Goal: Task Accomplishment & Management: Use online tool/utility

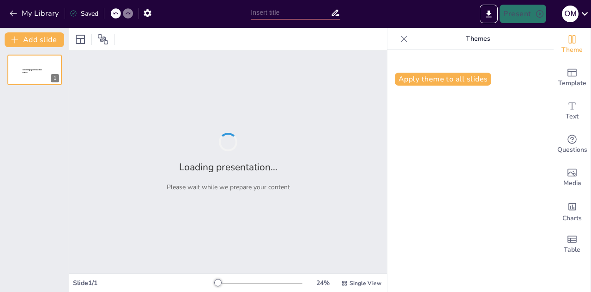
type input "New Sendsteps"
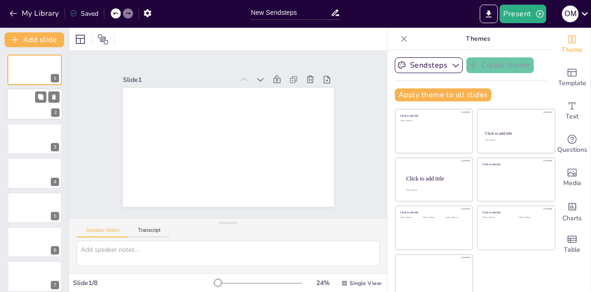
click at [34, 102] on div at bounding box center [34, 104] width 55 height 31
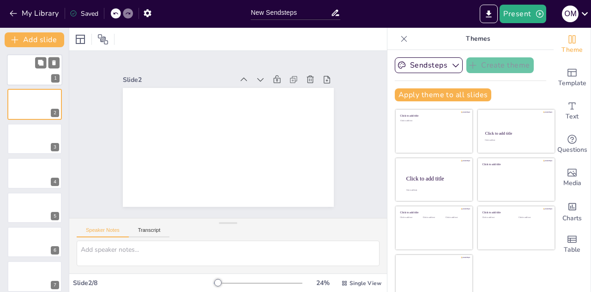
click at [29, 67] on div at bounding box center [34, 69] width 55 height 31
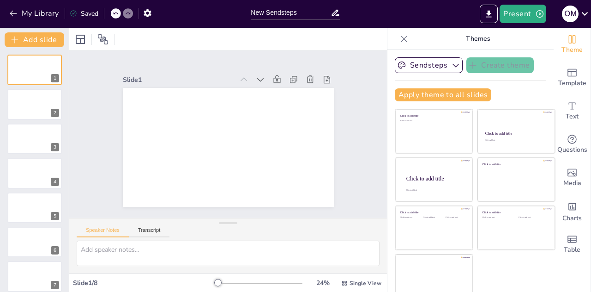
click at [397, 43] on div at bounding box center [404, 38] width 15 height 15
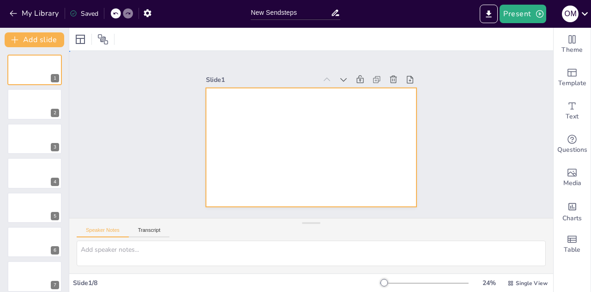
click at [401, 174] on div at bounding box center [303, 145] width 241 height 220
click at [401, 174] on div at bounding box center [306, 146] width 241 height 194
click at [368, 174] on div at bounding box center [298, 135] width 140 height 222
click at [516, 22] on button "Present" at bounding box center [523, 14] width 46 height 18
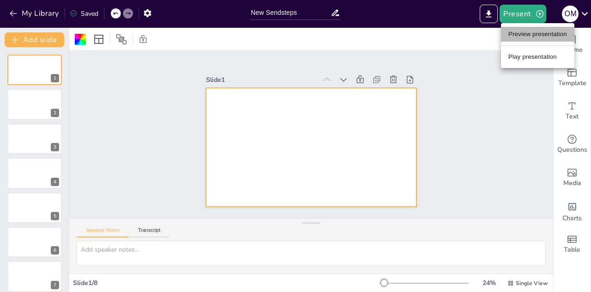
click at [520, 30] on li "Preview presentation" at bounding box center [537, 34] width 73 height 15
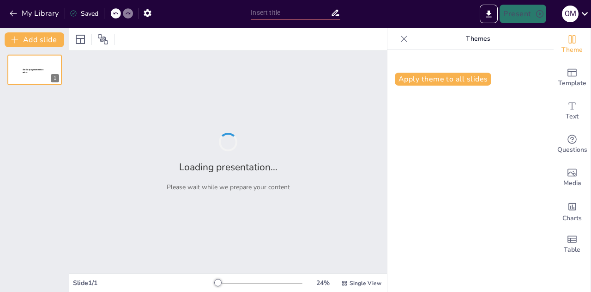
type input "New Sendsteps"
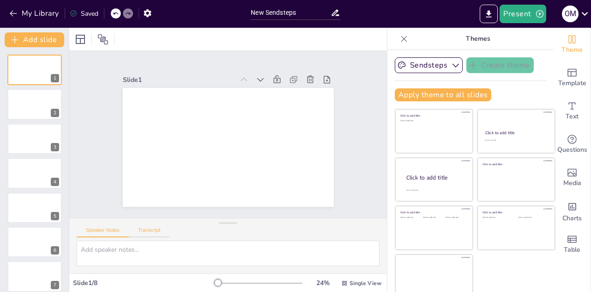
click at [152, 233] on button "Transcript" at bounding box center [149, 232] width 41 height 10
click at [119, 229] on button "Speaker Notes" at bounding box center [103, 232] width 52 height 10
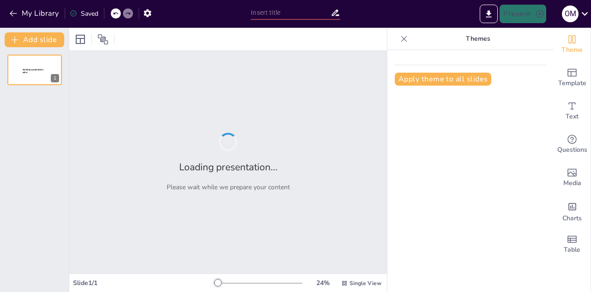
type input "New Sendsteps"
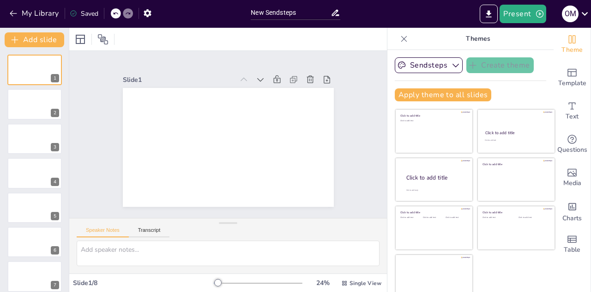
click at [400, 35] on icon at bounding box center [404, 38] width 9 height 9
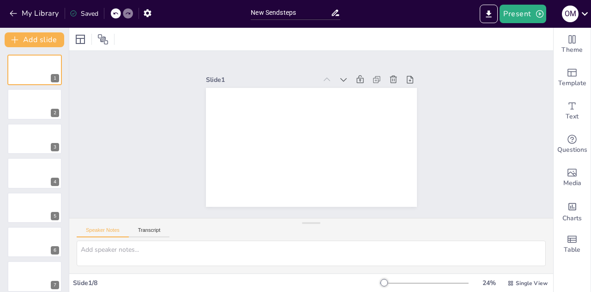
scroll to position [42, 0]
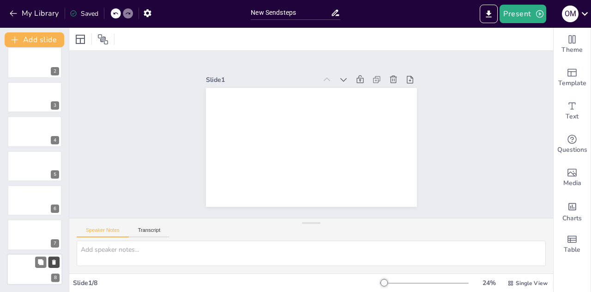
click at [55, 262] on icon at bounding box center [54, 261] width 4 height 5
click at [110, 12] on div "My Library Saved" at bounding box center [78, 13] width 156 height 17
click at [113, 13] on div at bounding box center [116, 13] width 10 height 10
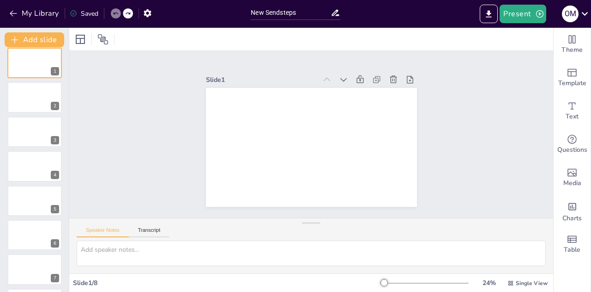
scroll to position [42, 0]
click at [34, 270] on div at bounding box center [34, 268] width 55 height 31
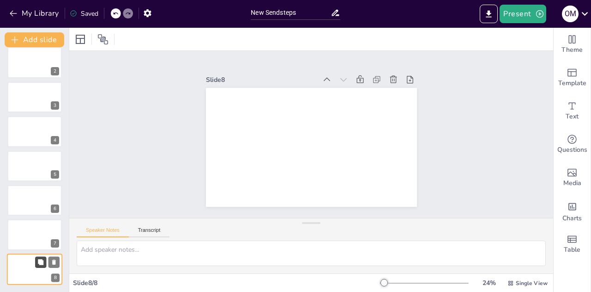
click at [43, 259] on icon at bounding box center [40, 261] width 6 height 6
click at [55, 261] on icon at bounding box center [54, 261] width 4 height 5
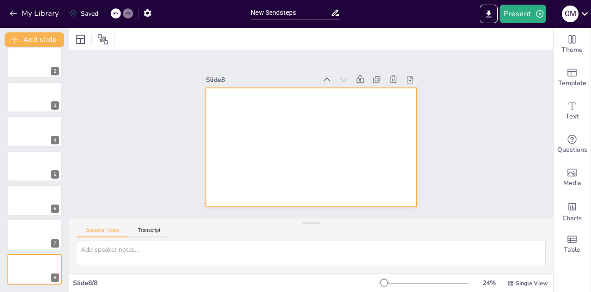
click at [266, 145] on div at bounding box center [311, 147] width 211 height 119
click at [266, 145] on div at bounding box center [310, 147] width 222 height 140
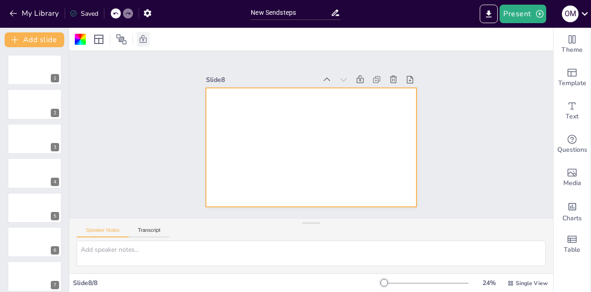
click at [143, 41] on icon at bounding box center [143, 39] width 9 height 9
click at [126, 40] on icon at bounding box center [124, 39] width 7 height 8
click at [150, 96] on div "Slide 1 Slide 2 Slide 3 Slide 4 Slide 5 Slide 6 Slide 7 Slide 8" at bounding box center [311, 134] width 499 height 216
click at [328, 127] on div at bounding box center [310, 147] width 222 height 140
click at [495, 14] on button "Export to PowerPoint" at bounding box center [489, 14] width 18 height 18
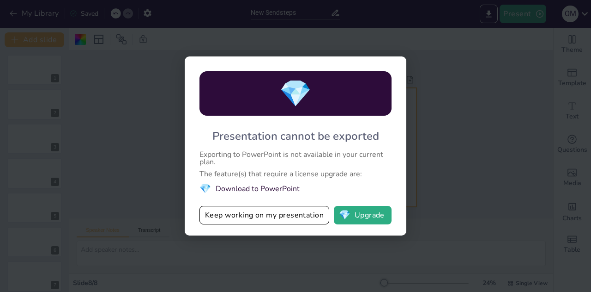
click at [452, 138] on div "💎 Presentation cannot be exported Exporting to PowerPoint is not available in y…" at bounding box center [295, 146] width 591 height 292
drag, startPoint x: 450, startPoint y: 75, endPoint x: 279, endPoint y: 226, distance: 228.1
click at [279, 226] on div "💎 Presentation cannot be exported Exporting to PowerPoint is not available in y…" at bounding box center [295, 146] width 591 height 292
click at [279, 205] on div "💎 Presentation cannot be exported Exporting to PowerPoint is not available in y…" at bounding box center [296, 145] width 222 height 179
click at [298, 214] on button "Keep working on my presentation" at bounding box center [265, 215] width 130 height 18
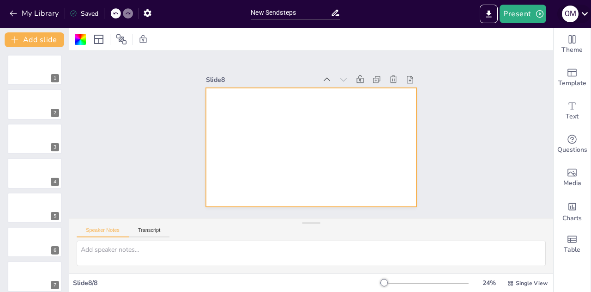
click at [577, 9] on div "o m" at bounding box center [575, 14] width 34 height 18
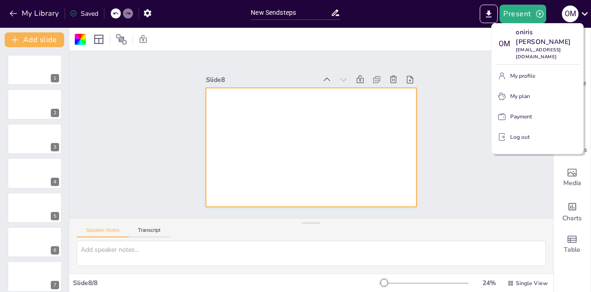
click at [467, 119] on div at bounding box center [295, 146] width 591 height 292
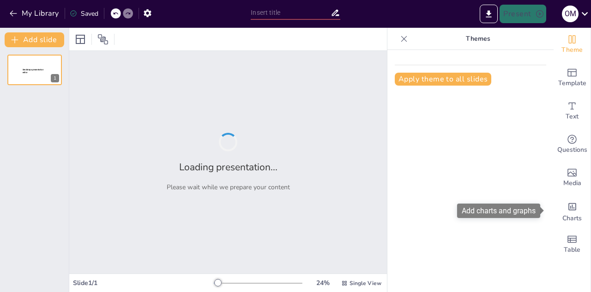
type input "New Sendsteps"
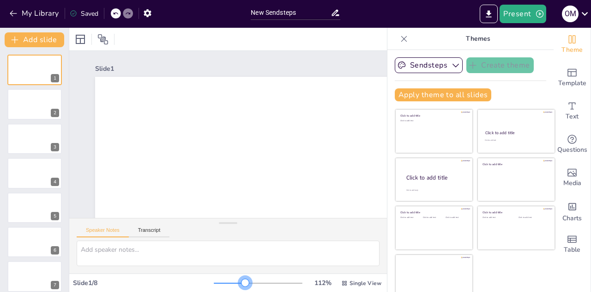
click at [232, 285] on div at bounding box center [258, 282] width 89 height 7
click at [219, 281] on div at bounding box center [258, 282] width 89 height 7
click at [18, 101] on div at bounding box center [34, 104] width 55 height 31
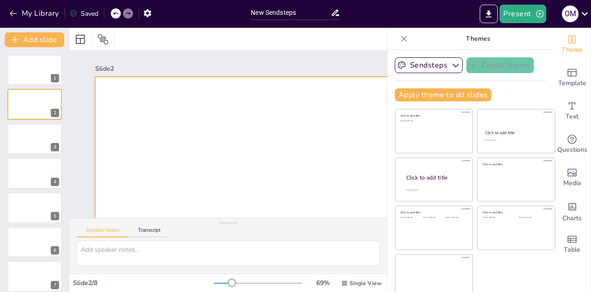
click at [183, 108] on div at bounding box center [388, 266] width 644 height 406
click at [183, 108] on div at bounding box center [388, 266] width 645 height 407
click at [183, 108] on div at bounding box center [401, 249] width 612 height 344
click at [183, 108] on div at bounding box center [388, 266] width 644 height 407
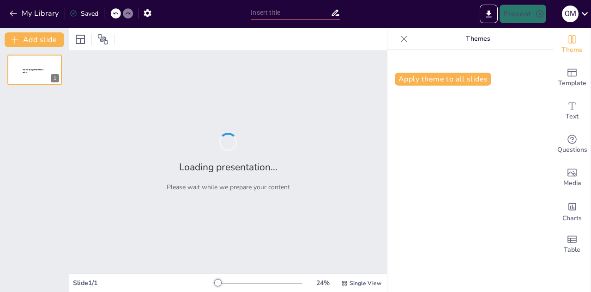
type input "New Sendsteps"
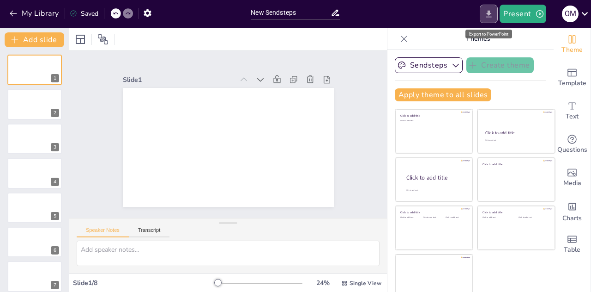
click at [496, 14] on button "Export to PowerPoint" at bounding box center [489, 14] width 18 height 18
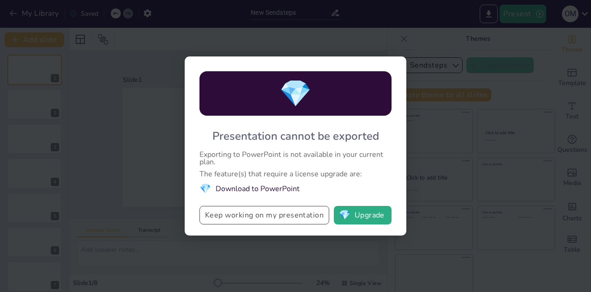
click at [254, 217] on button "Keep working on my presentation" at bounding box center [265, 215] width 130 height 18
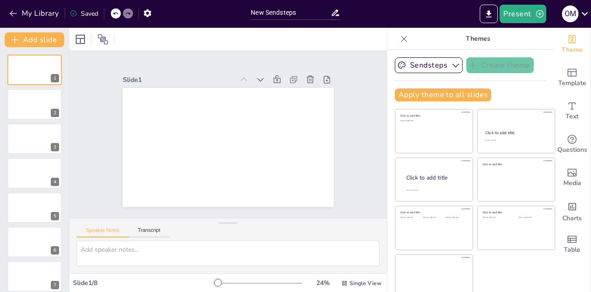
scroll to position [42, 0]
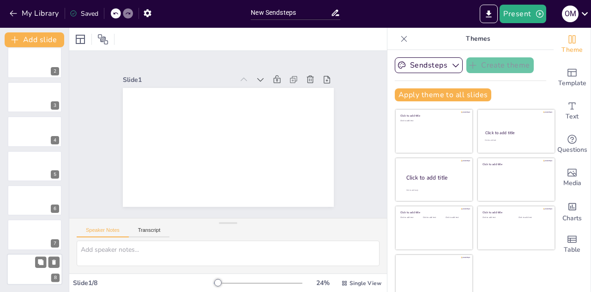
click at [11, 270] on div at bounding box center [34, 268] width 55 height 31
click at [158, 231] on button "Transcript" at bounding box center [149, 232] width 41 height 10
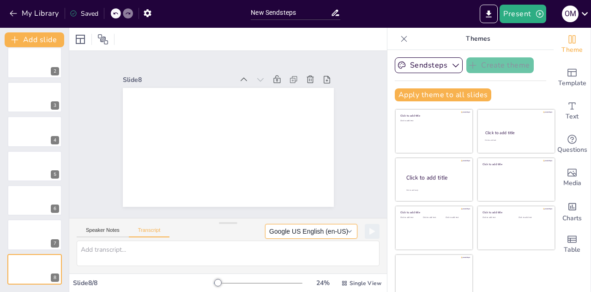
click at [290, 234] on button "Google US English (en-US)" at bounding box center [311, 231] width 92 height 15
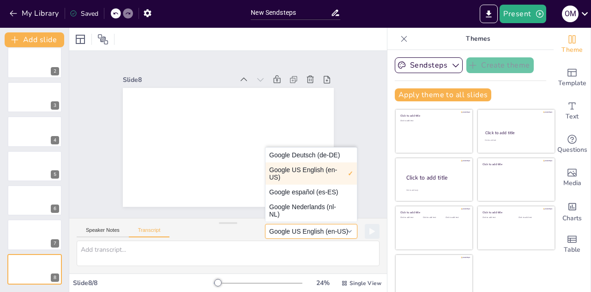
click at [290, 234] on button "Google US English (en-US)" at bounding box center [311, 231] width 92 height 15
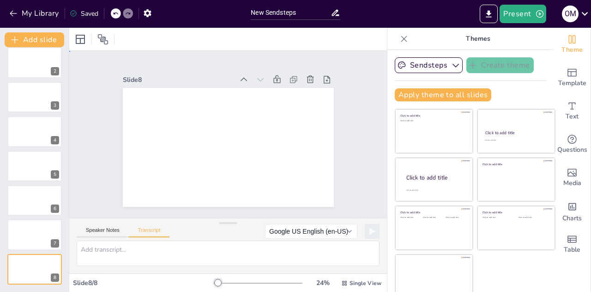
click at [162, 209] on div "Slide 1 Slide 2 Slide 3 Slide 4 Slide 5 Slide 6 Slide 7 Slide 8" at bounding box center [228, 134] width 334 height 199
click at [263, 88] on icon at bounding box center [269, 94] width 12 height 12
click at [245, 79] on icon at bounding box center [250, 81] width 10 height 10
click at [0, 0] on icon at bounding box center [0, 0] width 0 height 0
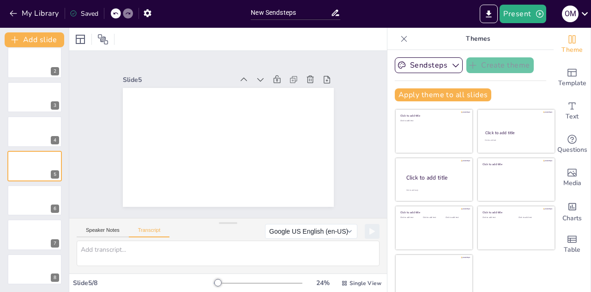
click at [245, 79] on icon at bounding box center [250, 81] width 10 height 10
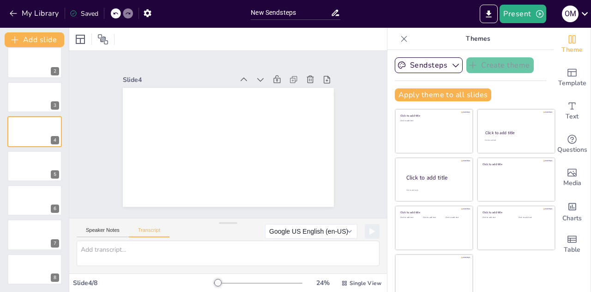
click at [245, 79] on icon at bounding box center [250, 81] width 10 height 10
click at [255, 81] on icon at bounding box center [261, 87] width 12 height 12
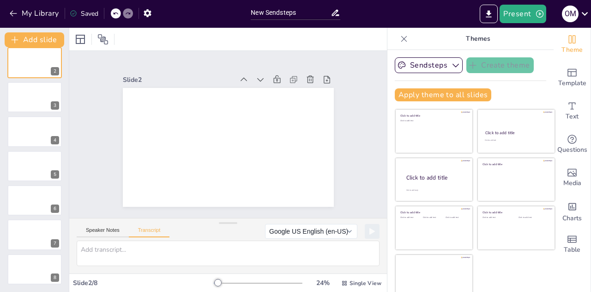
click at [263, 88] on icon at bounding box center [269, 94] width 12 height 12
click at [245, 79] on icon at bounding box center [250, 81] width 10 height 10
click at [259, 85] on icon at bounding box center [265, 91] width 12 height 12
click at [245, 79] on icon at bounding box center [250, 81] width 10 height 10
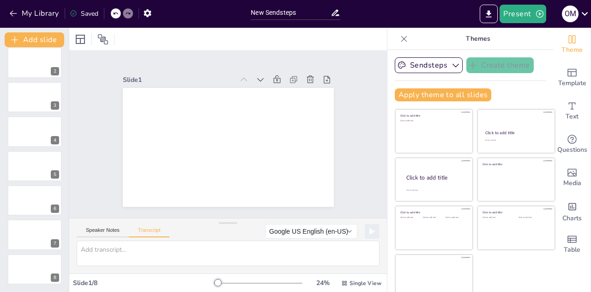
click at [245, 79] on icon at bounding box center [250, 81] width 10 height 10
click at [249, 79] on icon at bounding box center [254, 84] width 11 height 11
drag, startPoint x: 87, startPoint y: 18, endPoint x: 82, endPoint y: 12, distance: 8.5
click at [82, 12] on div "Saved" at bounding box center [81, 13] width 33 height 17
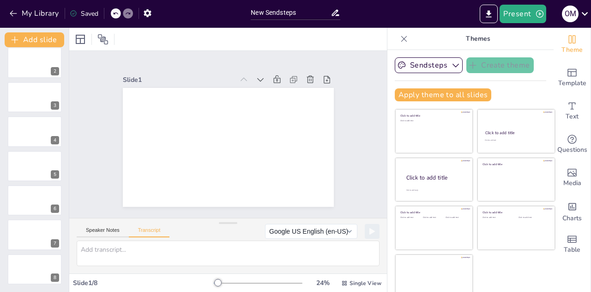
click at [82, 12] on div "Saved" at bounding box center [84, 13] width 29 height 9
click at [335, 11] on icon at bounding box center [335, 13] width 7 height 6
click at [336, 230] on button "Google US English (en-US)" at bounding box center [311, 231] width 92 height 15
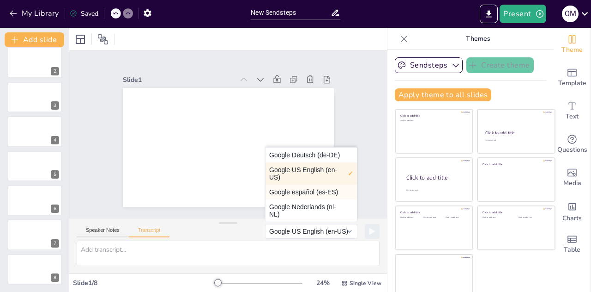
click at [305, 194] on button "Google español (es-ES)" at bounding box center [311, 191] width 91 height 15
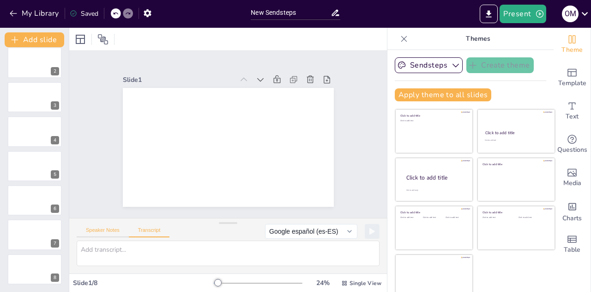
click at [108, 231] on button "Speaker Notes" at bounding box center [103, 232] width 52 height 10
click at [161, 226] on div "Speaker Notes Transcript" at bounding box center [123, 231] width 93 height 12
click at [150, 231] on button "Transcript" at bounding box center [149, 232] width 41 height 10
click at [294, 229] on button "Google US English (en-US)" at bounding box center [311, 231] width 92 height 15
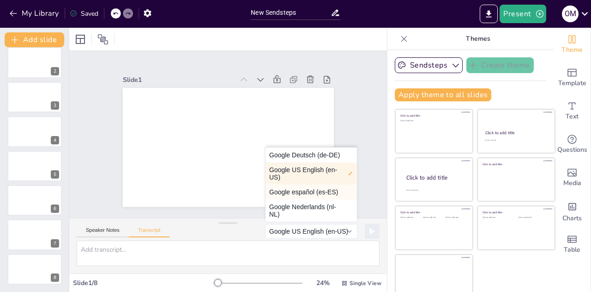
click at [298, 188] on button "Google español (es-ES)" at bounding box center [311, 191] width 91 height 15
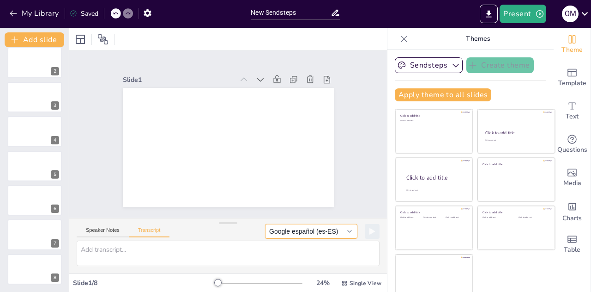
click at [308, 228] on button "Google español (es-ES)" at bounding box center [311, 231] width 92 height 15
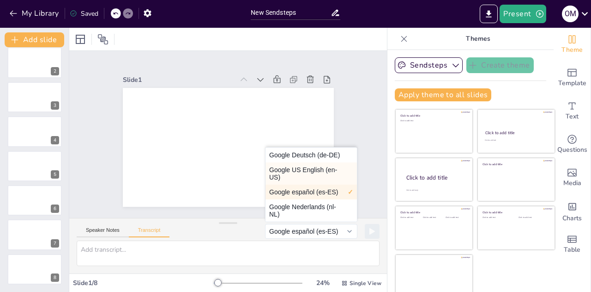
click at [282, 172] on button "Google US English (en-US)" at bounding box center [311, 173] width 91 height 22
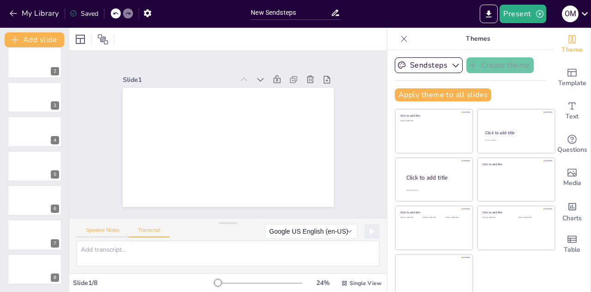
click at [109, 235] on button "Speaker Notes" at bounding box center [103, 232] width 52 height 10
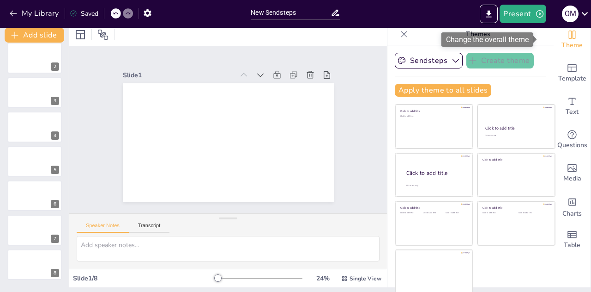
click at [569, 31] on icon "Change the overall theme" at bounding box center [572, 34] width 7 height 8
click at [567, 36] on icon "Change the overall theme" at bounding box center [572, 34] width 11 height 11
click at [581, 7] on icon at bounding box center [585, 13] width 12 height 12
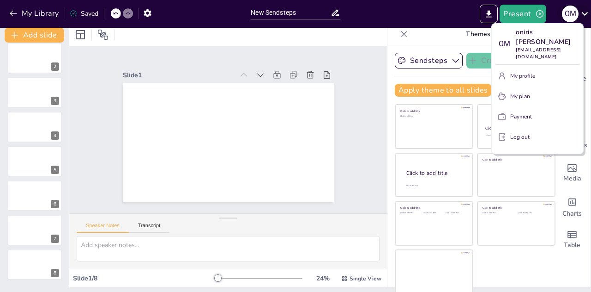
click at [581, 7] on div at bounding box center [295, 146] width 591 height 292
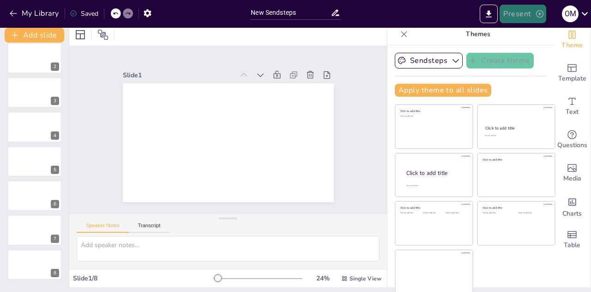
click at [525, 13] on button "Present" at bounding box center [523, 14] width 46 height 18
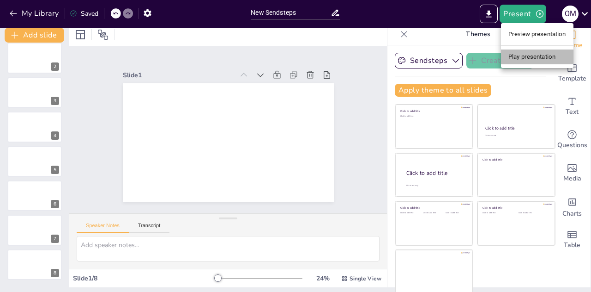
click at [529, 61] on li "Play presentation" at bounding box center [537, 56] width 73 height 15
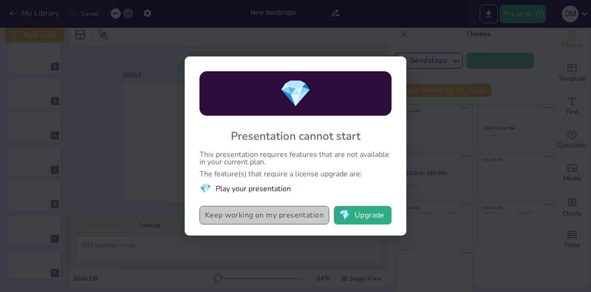
click at [274, 214] on button "Keep working on my presentation" at bounding box center [265, 215] width 130 height 18
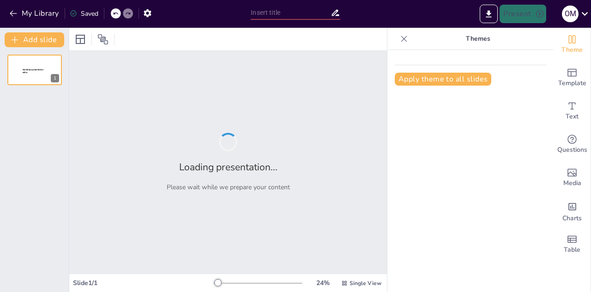
type input "New Sendsteps"
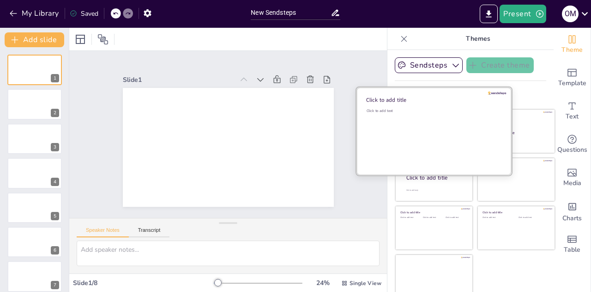
click at [401, 134] on div "Click to add text" at bounding box center [433, 136] width 132 height 57
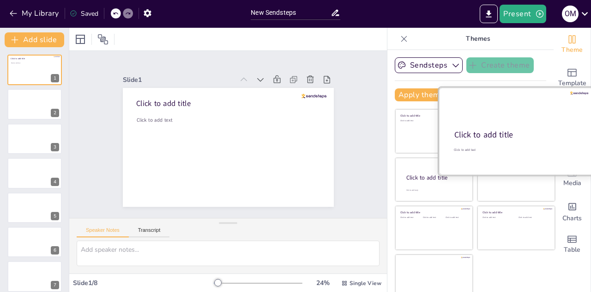
click at [517, 134] on div "Click to add title" at bounding box center [516, 134] width 122 height 11
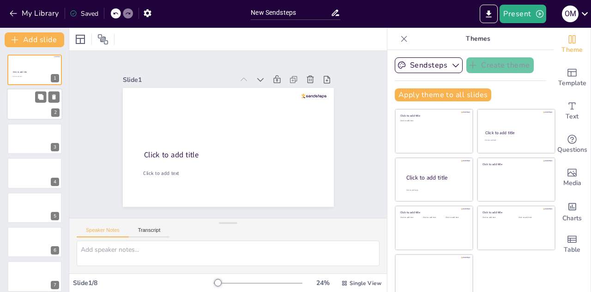
click at [26, 107] on div at bounding box center [34, 104] width 55 height 31
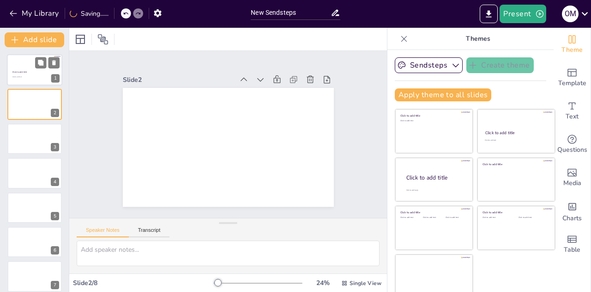
click at [22, 79] on div at bounding box center [34, 69] width 55 height 31
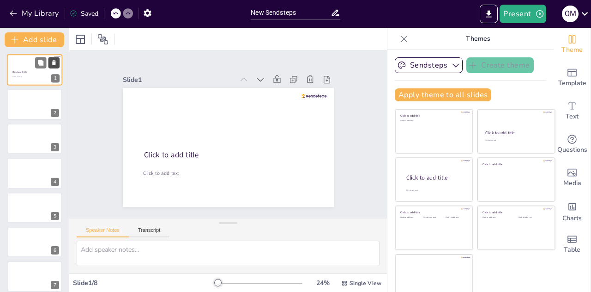
click at [55, 61] on icon at bounding box center [54, 62] width 4 height 5
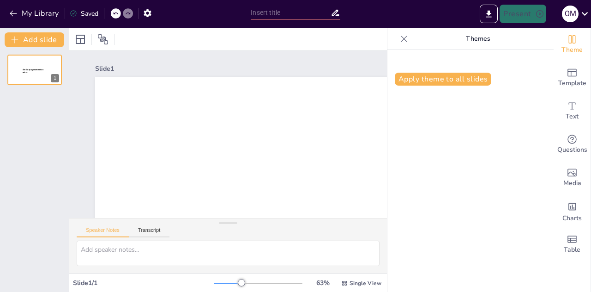
type input "New Sendsteps"
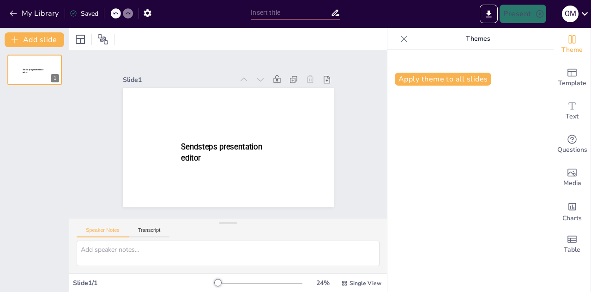
type input "New Sendsteps"
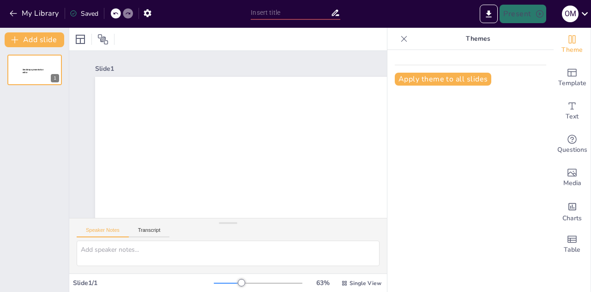
type input "New Sendsteps"
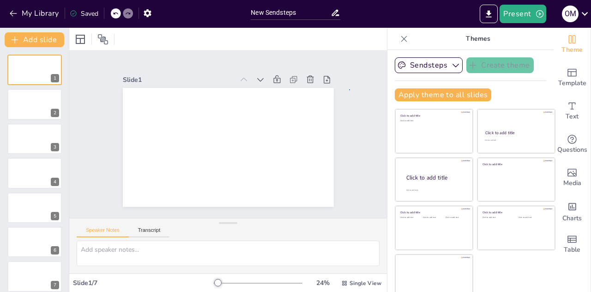
drag, startPoint x: 568, startPoint y: 15, endPoint x: 350, endPoint y: 90, distance: 229.9
click at [350, 90] on div "Slide 1 Slide 2 Slide 3 Slide 4 Slide 5 Slide 6 Slide 7" at bounding box center [228, 134] width 318 height 167
click at [23, 102] on div at bounding box center [34, 104] width 55 height 31
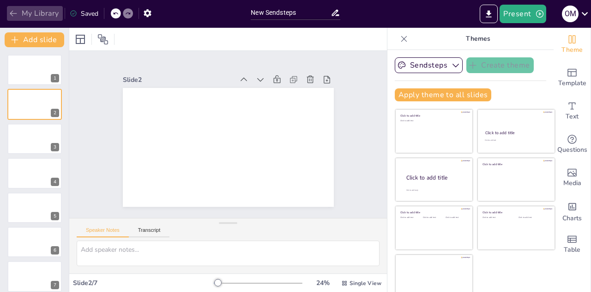
click at [14, 18] on button "My Library" at bounding box center [35, 13] width 56 height 15
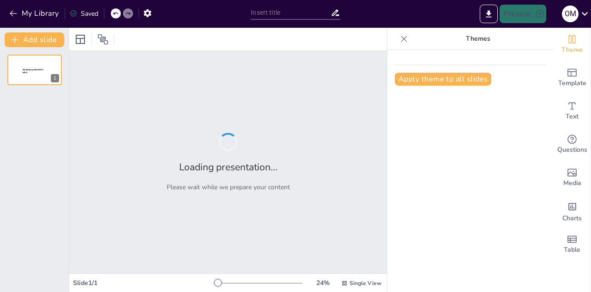
type input "New Sendsteps"
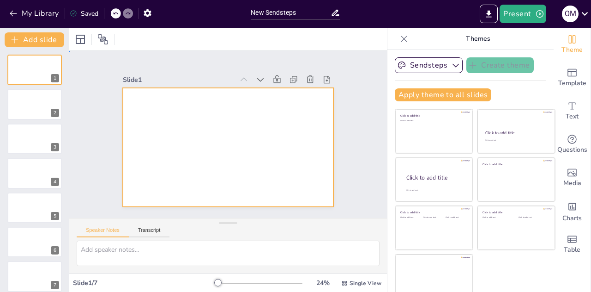
click at [180, 140] on div at bounding box center [228, 147] width 211 height 119
click at [400, 41] on icon at bounding box center [404, 38] width 9 height 9
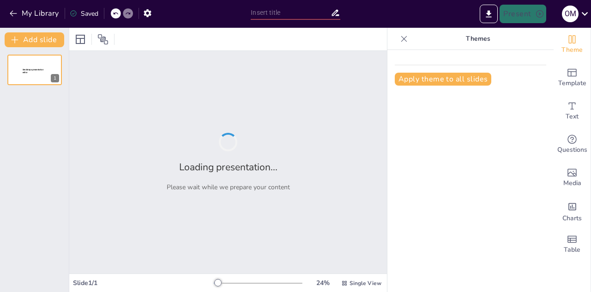
type input "New Sendsteps"
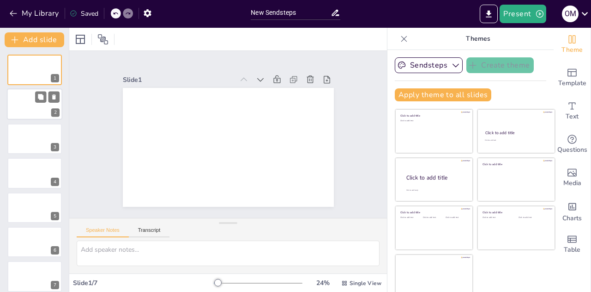
click at [23, 103] on div at bounding box center [34, 104] width 55 height 31
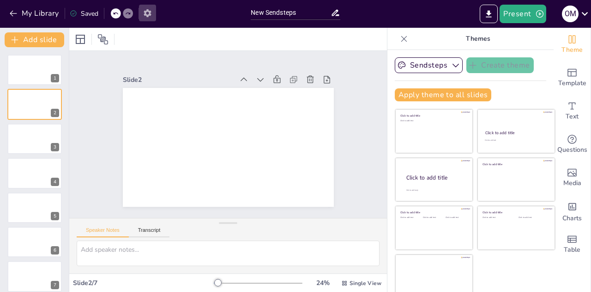
click at [148, 12] on icon "button" at bounding box center [148, 13] width 10 height 10
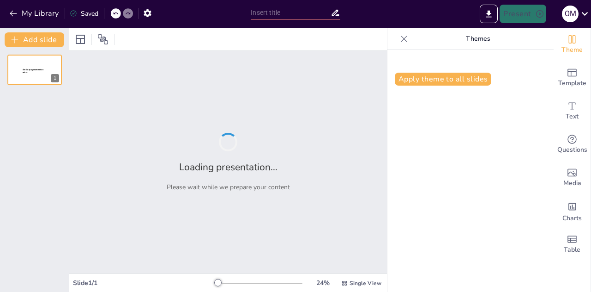
type input "New Sendsteps"
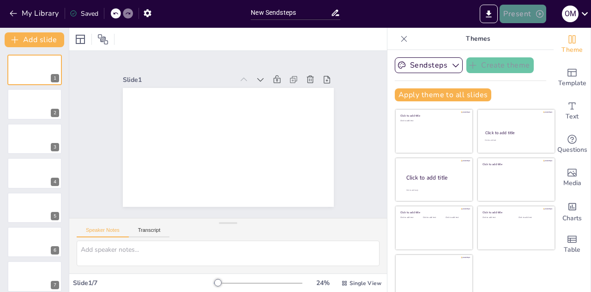
click at [526, 13] on button "Present" at bounding box center [523, 14] width 46 height 18
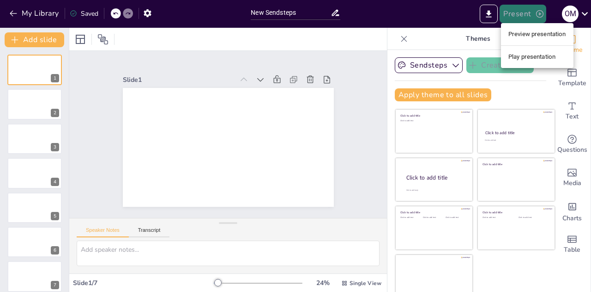
click at [526, 13] on div at bounding box center [295, 146] width 591 height 292
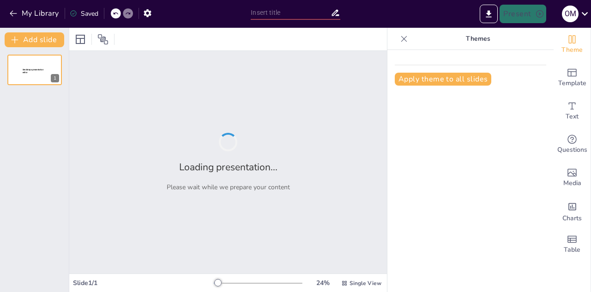
type input "New Sendsteps"
